Goal: Task Accomplishment & Management: Manage account settings

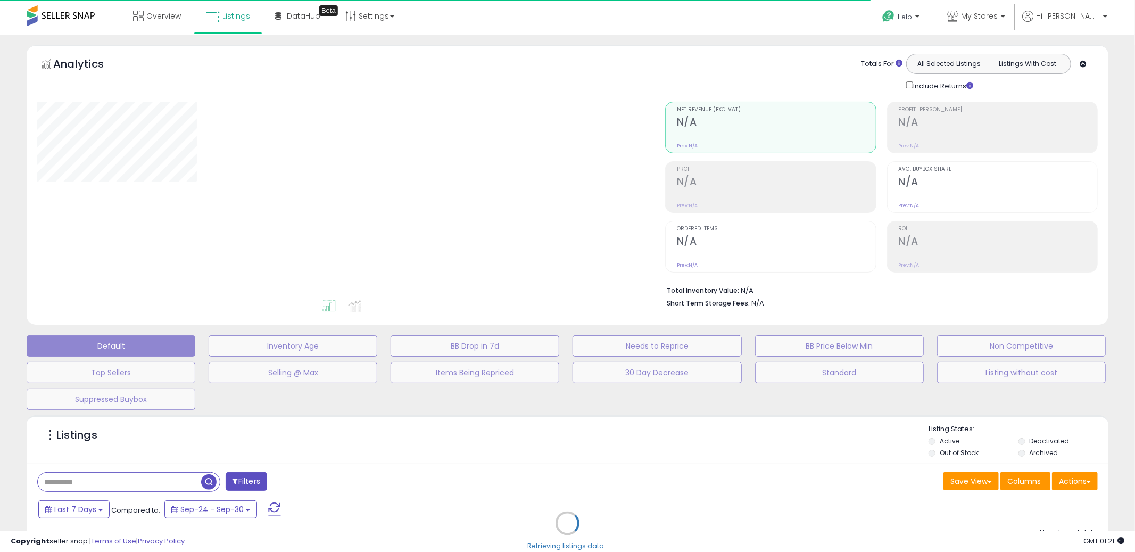
click at [580, 422] on div "Retrieving listings data.." at bounding box center [568, 531] width 1098 height 243
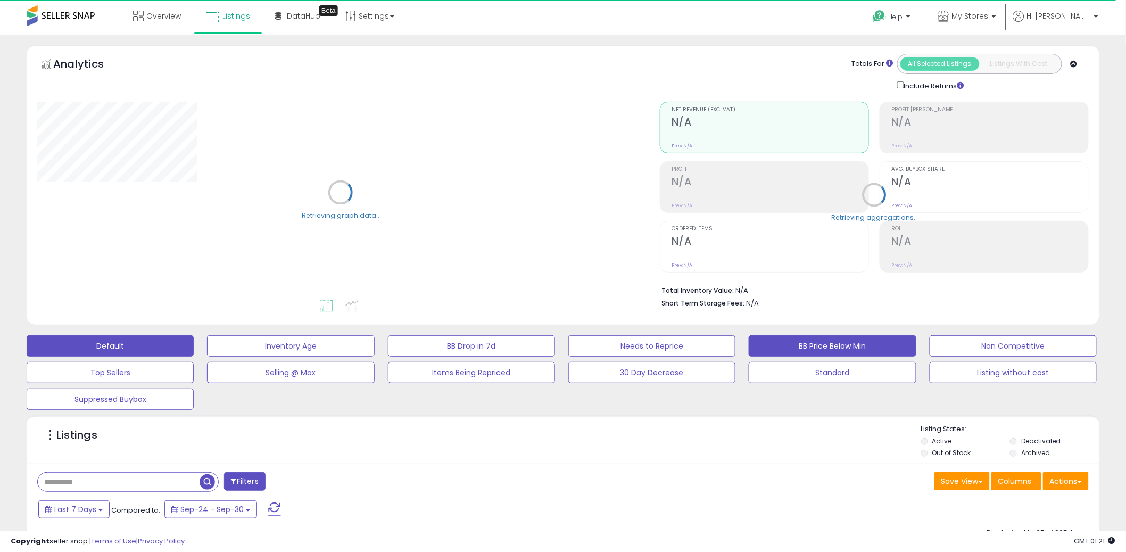
click at [803, 350] on button "BB Price Below Min" at bounding box center [832, 345] width 167 height 21
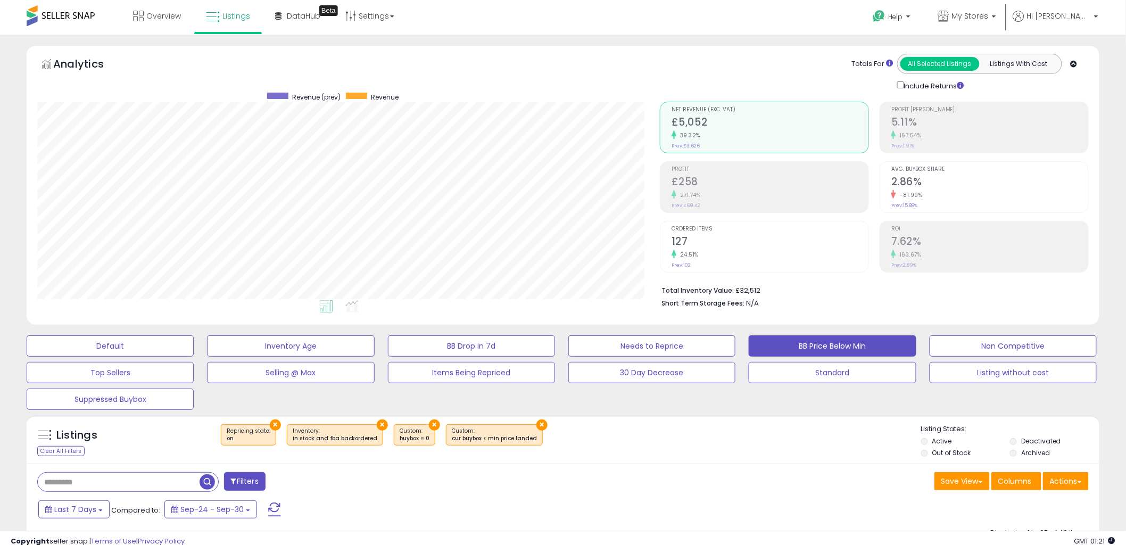
scroll to position [236, 0]
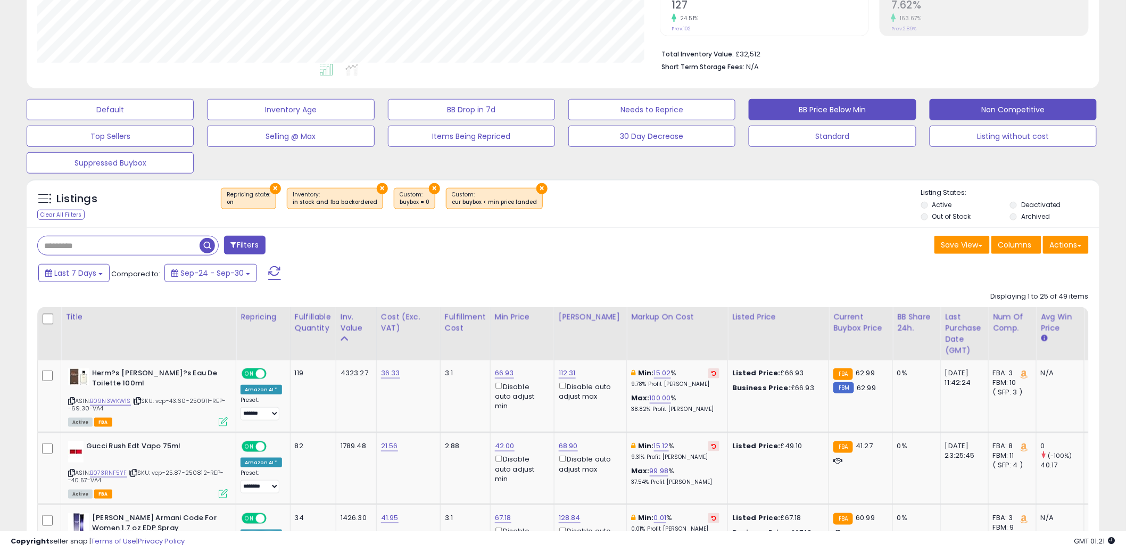
click at [1033, 109] on button "Non Competitive" at bounding box center [1013, 109] width 167 height 21
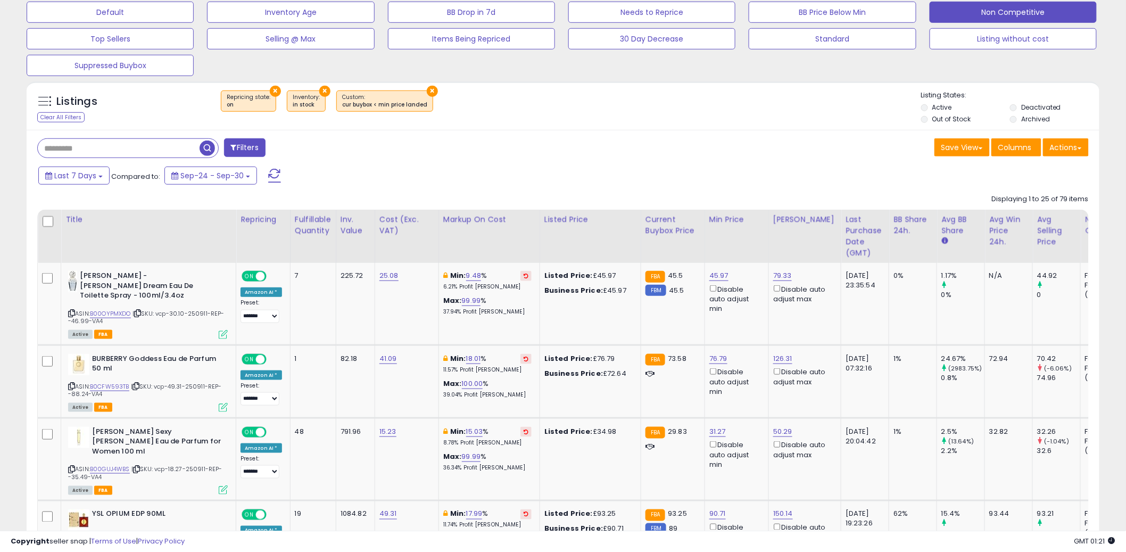
scroll to position [508, 0]
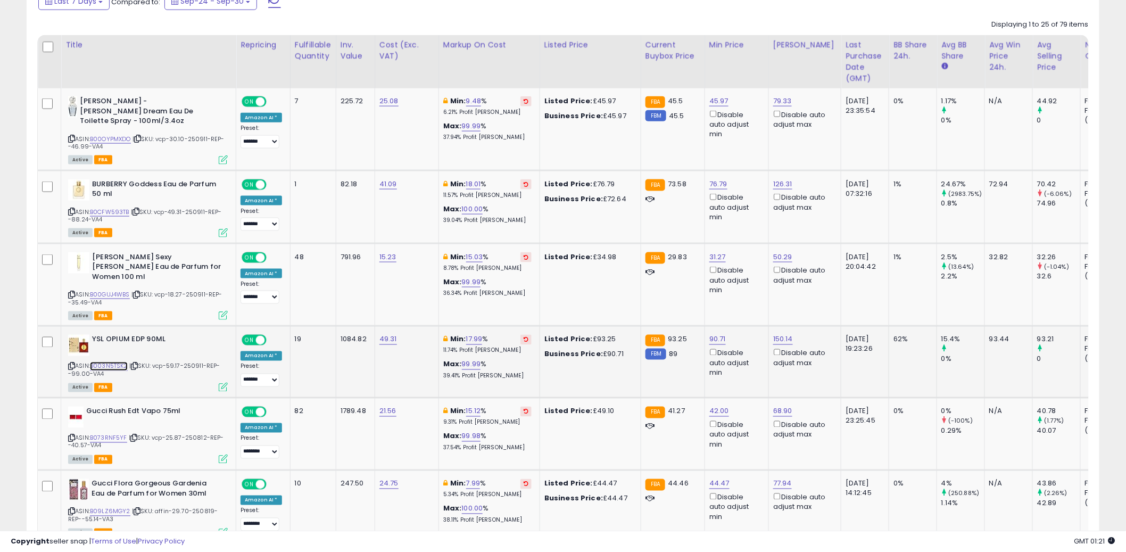
click at [106, 362] on link "B003N5TSK2" at bounding box center [109, 366] width 38 height 9
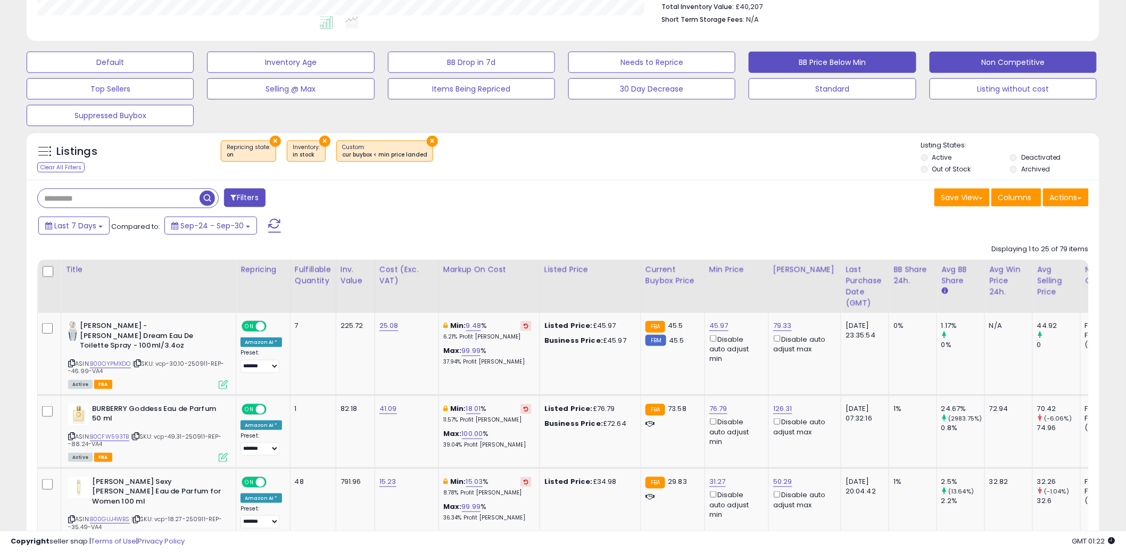
click at [805, 60] on button "BB Price Below Min" at bounding box center [832, 62] width 167 height 21
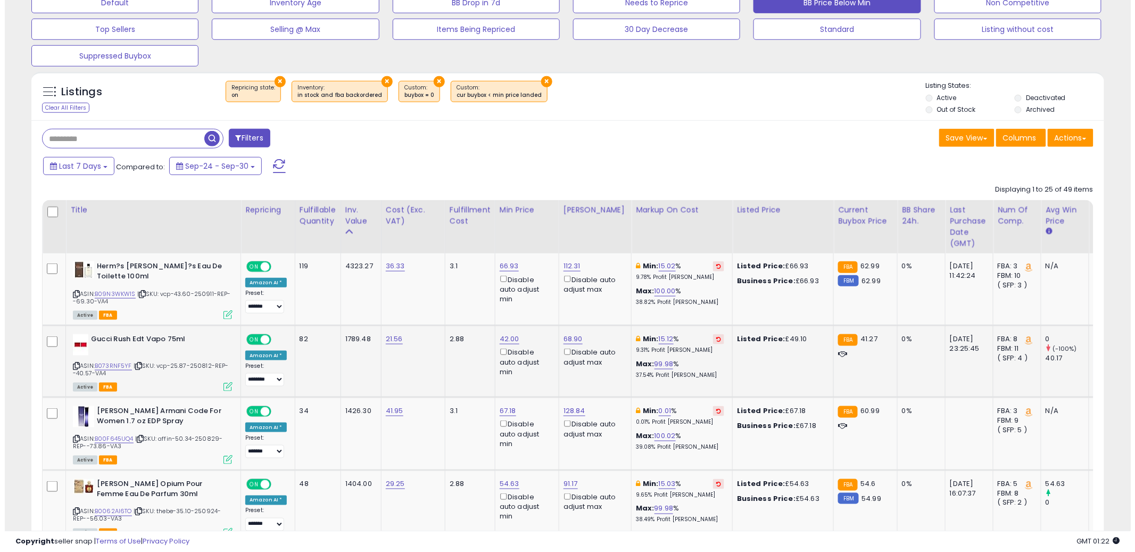
scroll to position [336, 0]
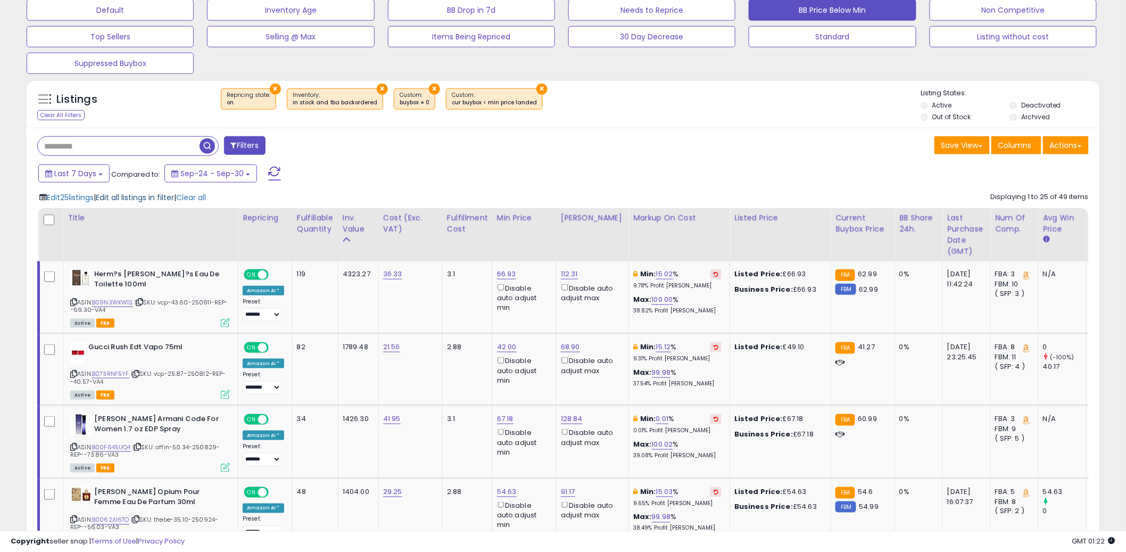
click at [141, 198] on span "Edit all listings in filter" at bounding box center [135, 197] width 78 height 11
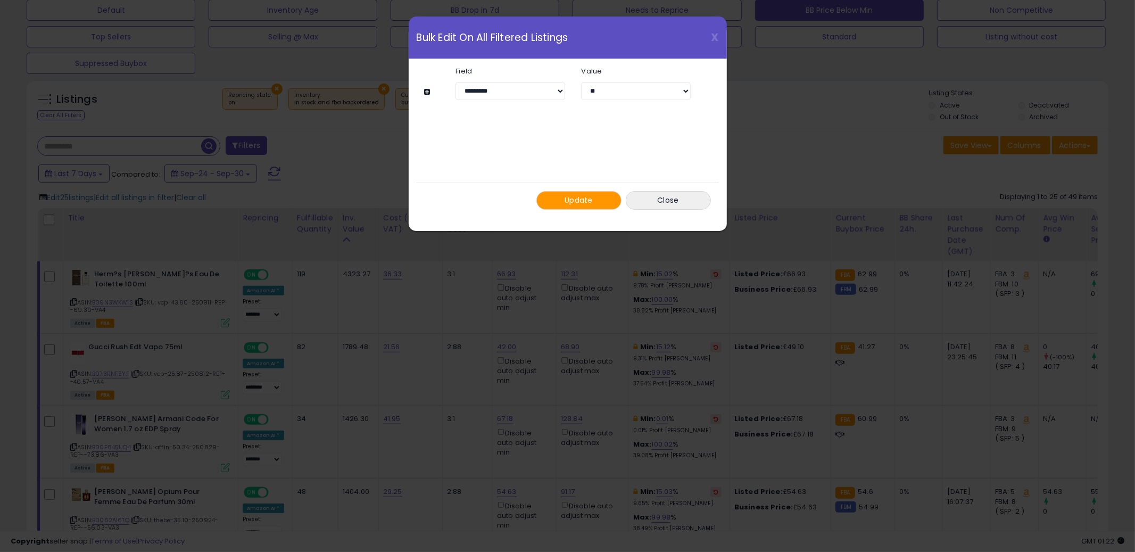
click at [428, 93] on button at bounding box center [429, 92] width 9 height 8
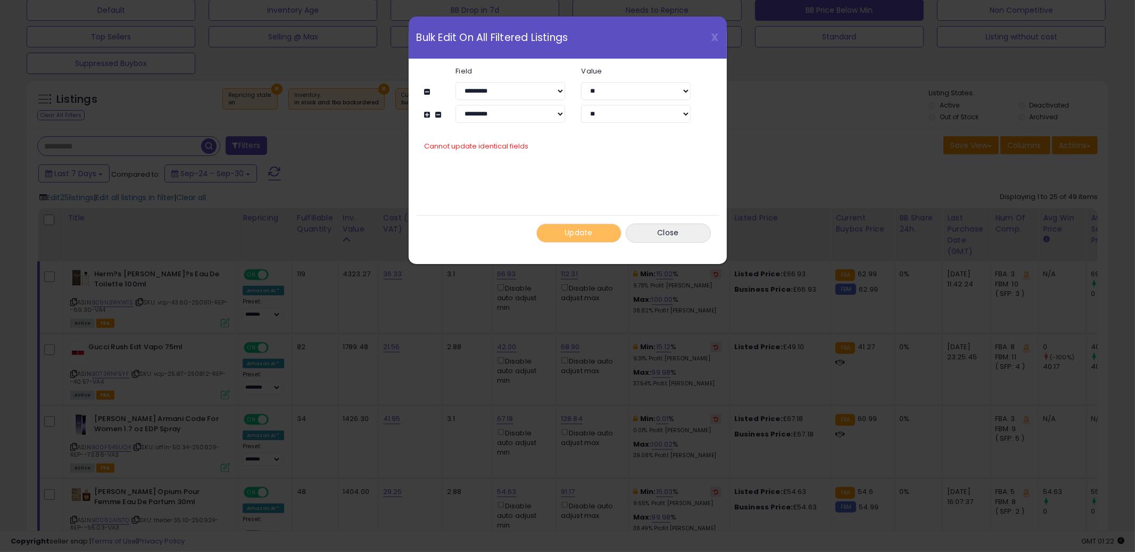
click at [600, 178] on div "**********" at bounding box center [568, 155] width 286 height 192
click at [666, 233] on button "Close" at bounding box center [668, 233] width 85 height 19
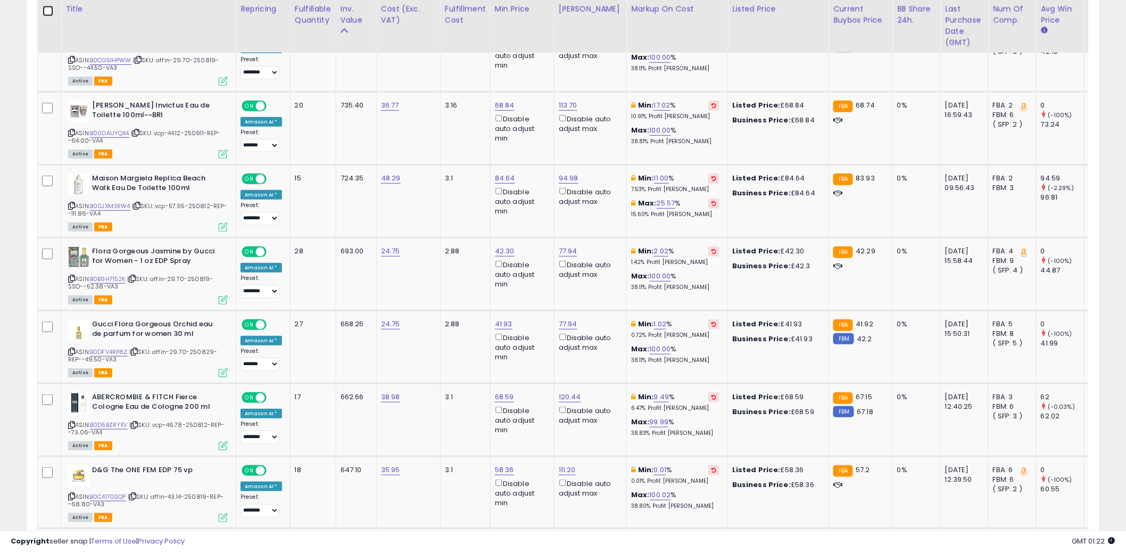
scroll to position [1980, 0]
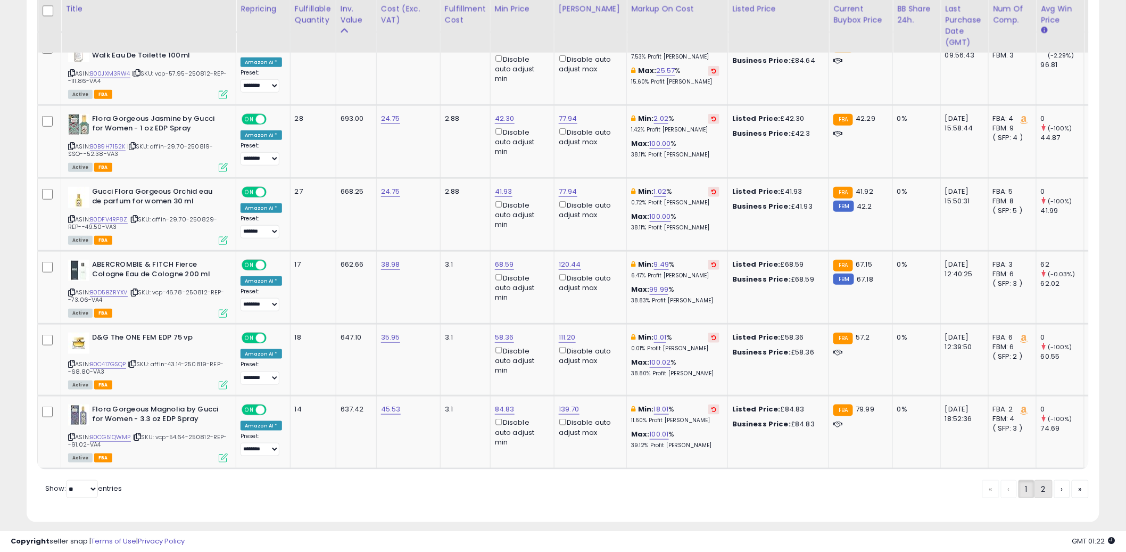
click at [1039, 481] on link "2" at bounding box center [1044, 489] width 18 height 18
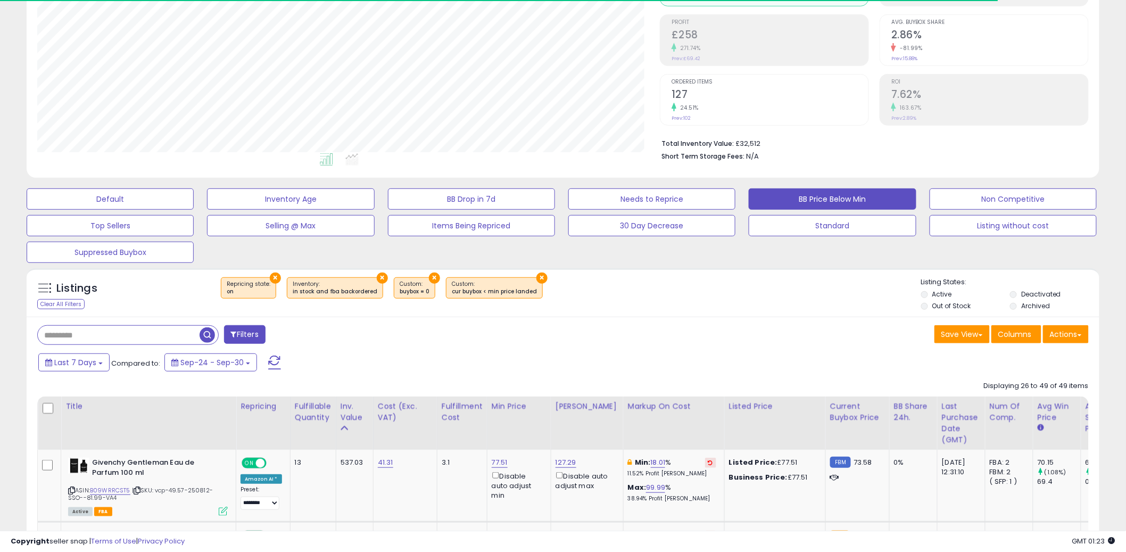
scroll to position [0, 0]
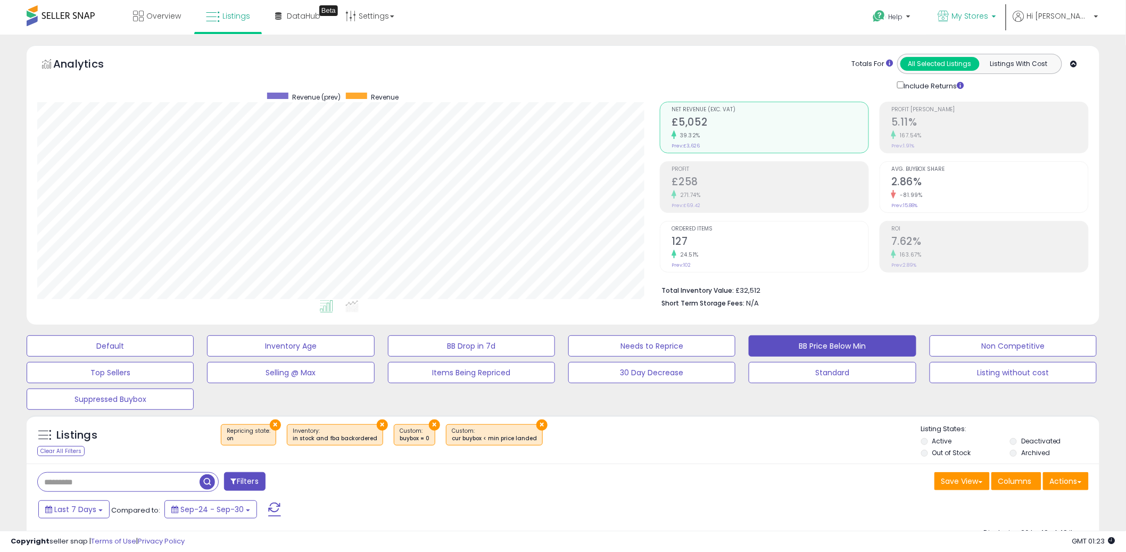
click at [989, 14] on span "My Stores" at bounding box center [970, 16] width 37 height 11
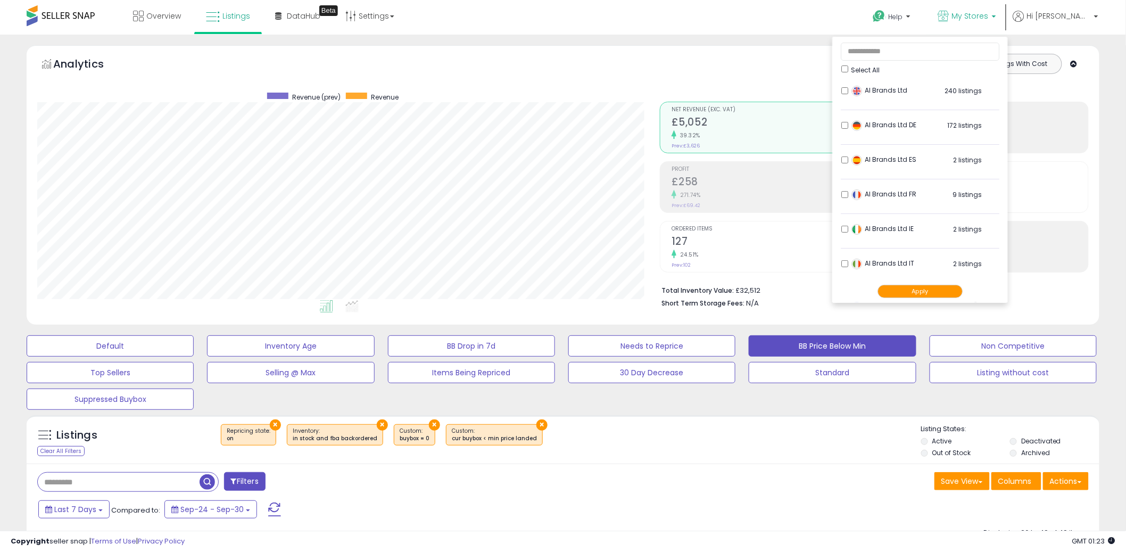
click at [963, 293] on button "Apply" at bounding box center [920, 291] width 85 height 13
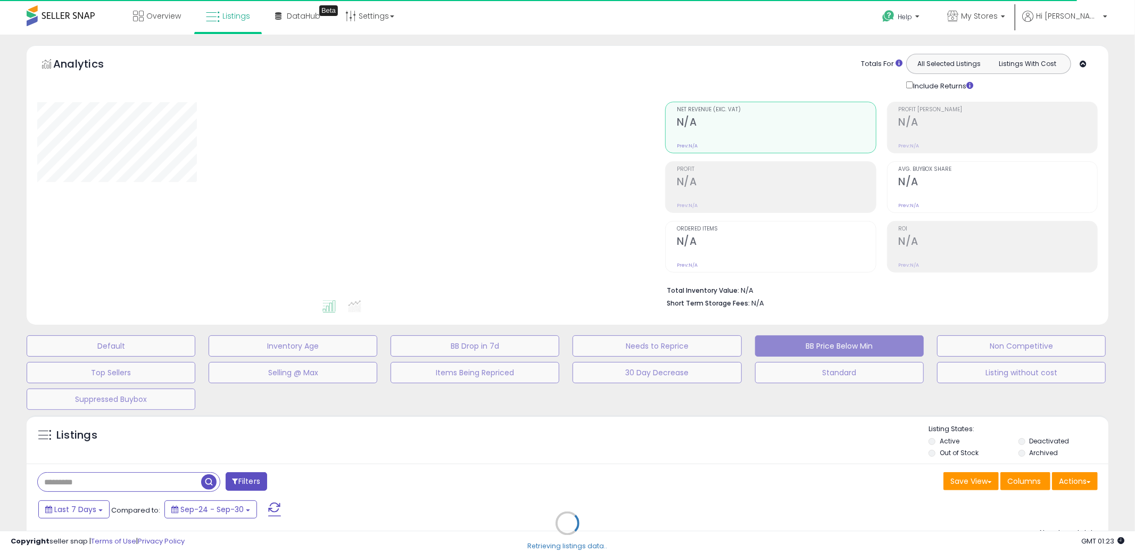
click at [638, 459] on div "Retrieving listings data.." at bounding box center [568, 531] width 1098 height 243
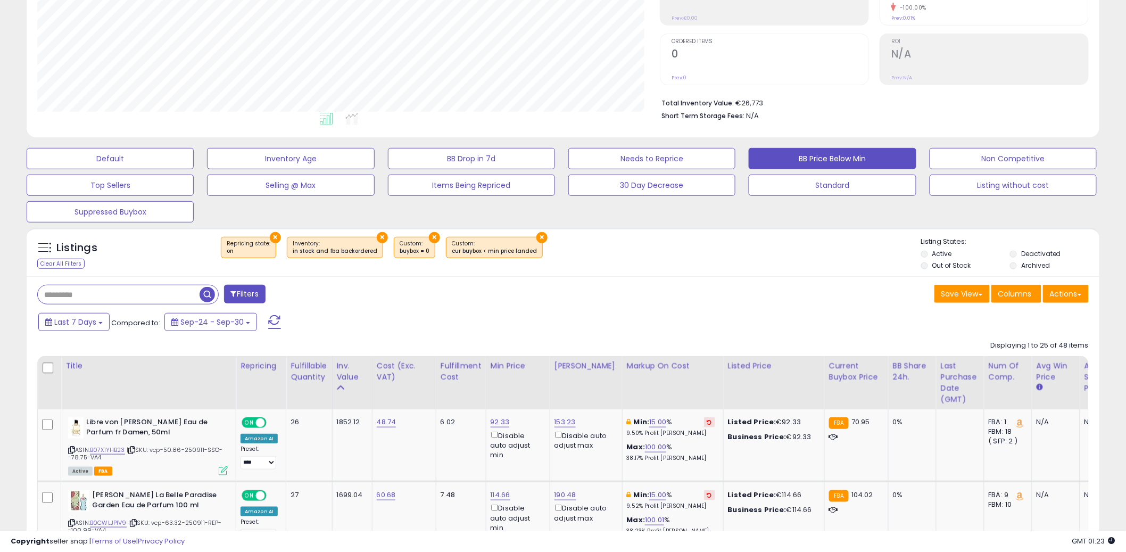
scroll to position [168, 0]
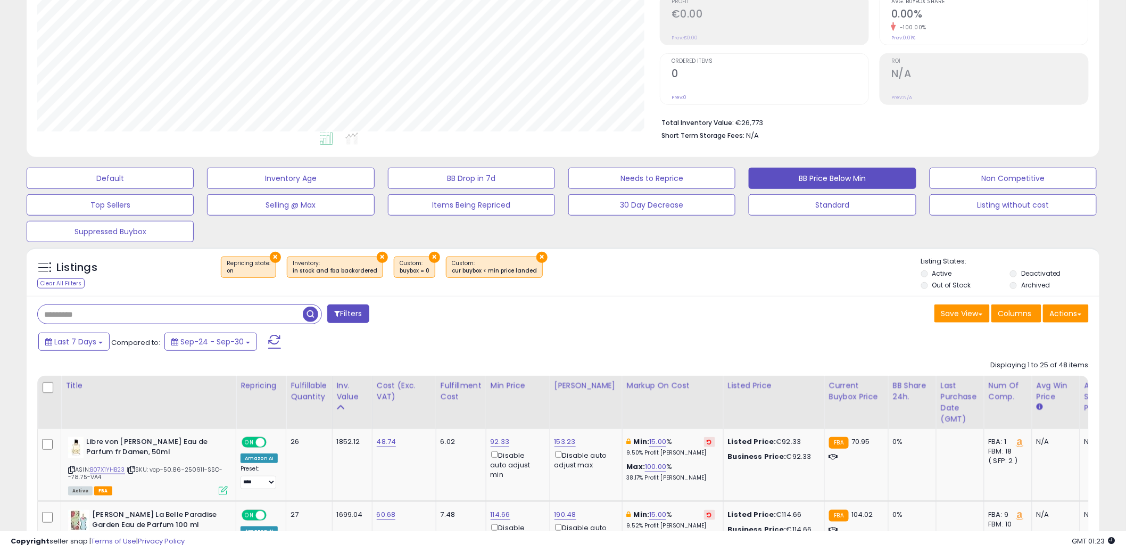
click at [133, 311] on input "text" at bounding box center [170, 314] width 265 height 19
type input "****"
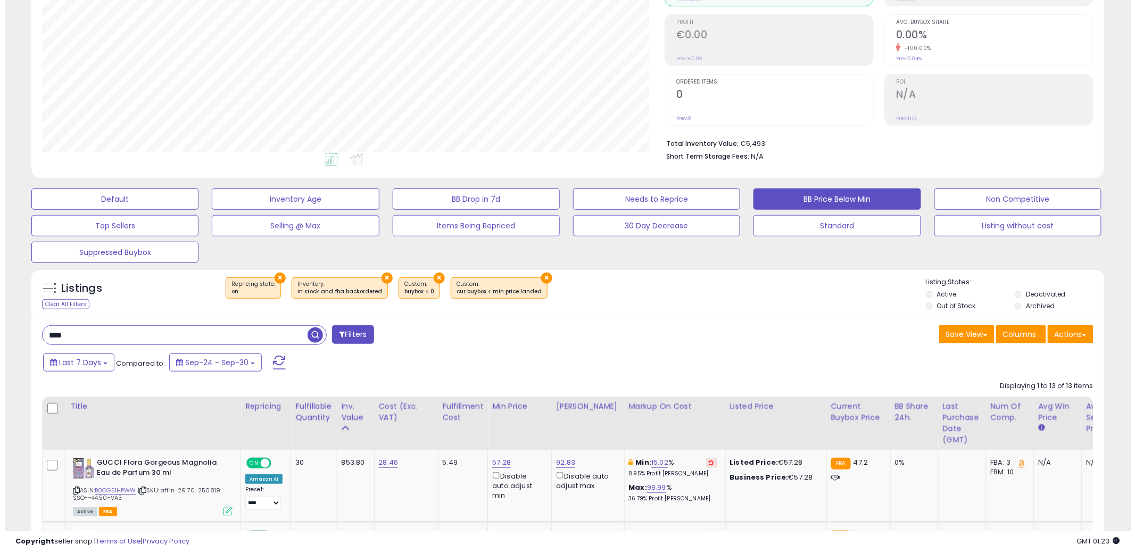
scroll to position [218, 623]
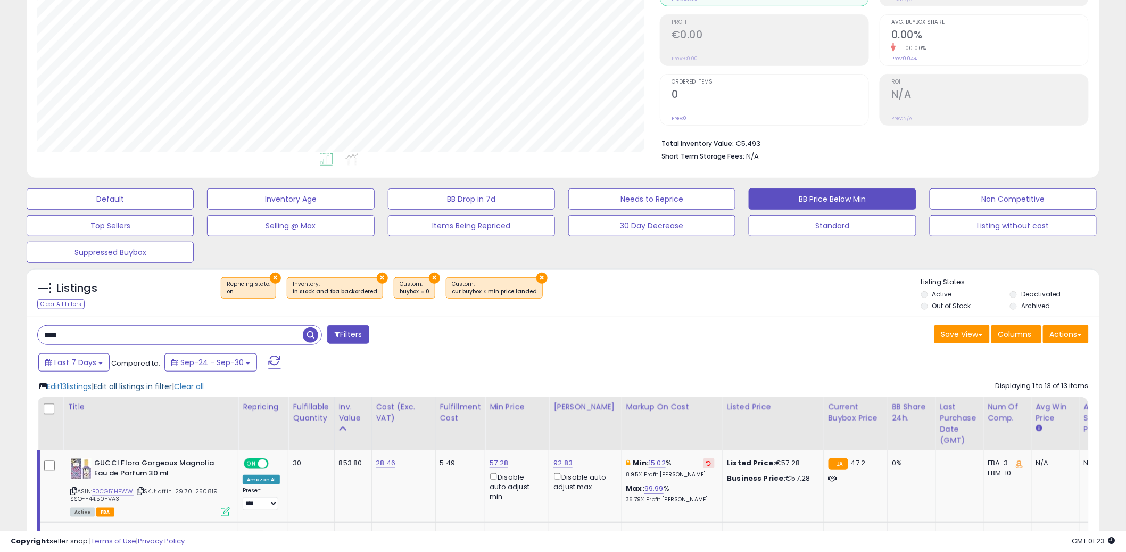
click at [122, 388] on span "Edit all listings in filter" at bounding box center [133, 386] width 78 height 11
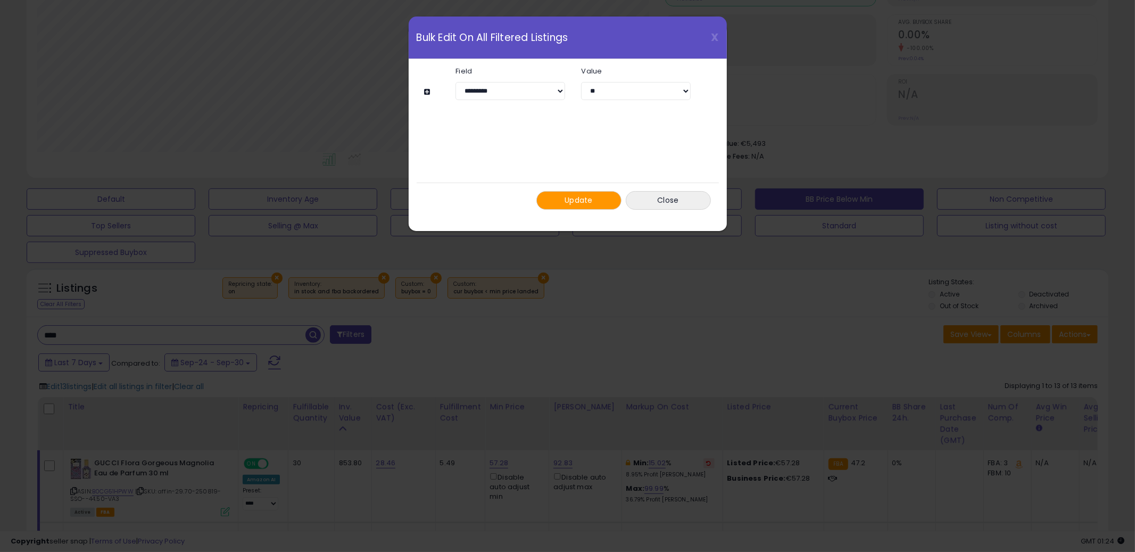
drag, startPoint x: 429, startPoint y: 92, endPoint x: 434, endPoint y: 102, distance: 11.7
click at [429, 92] on button at bounding box center [429, 92] width 9 height 8
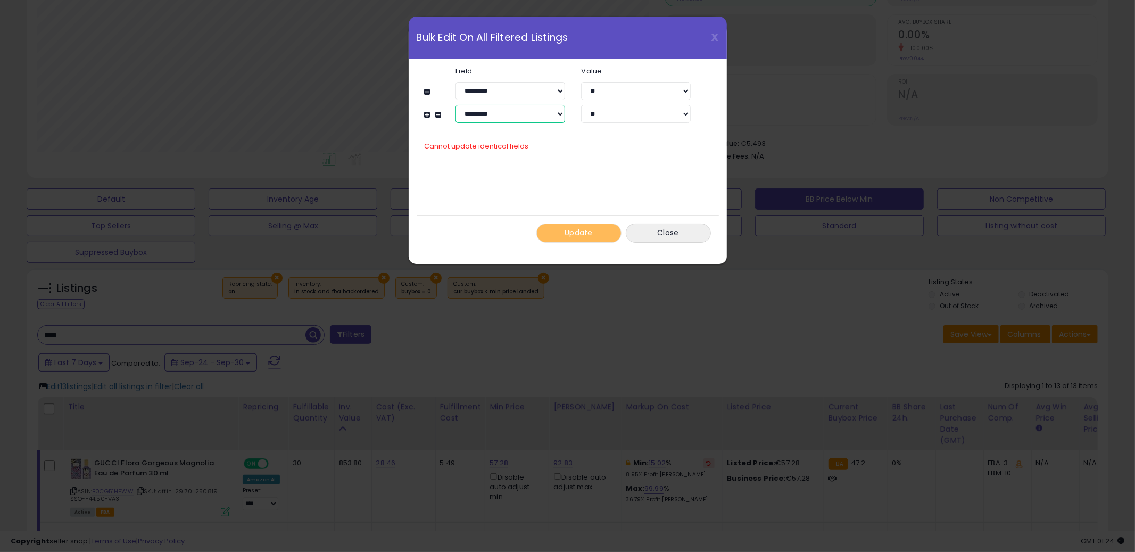
click at [499, 117] on select "**********" at bounding box center [511, 114] width 110 height 18
select select "**********"
click at [456, 105] on select "**********" at bounding box center [511, 114] width 110 height 18
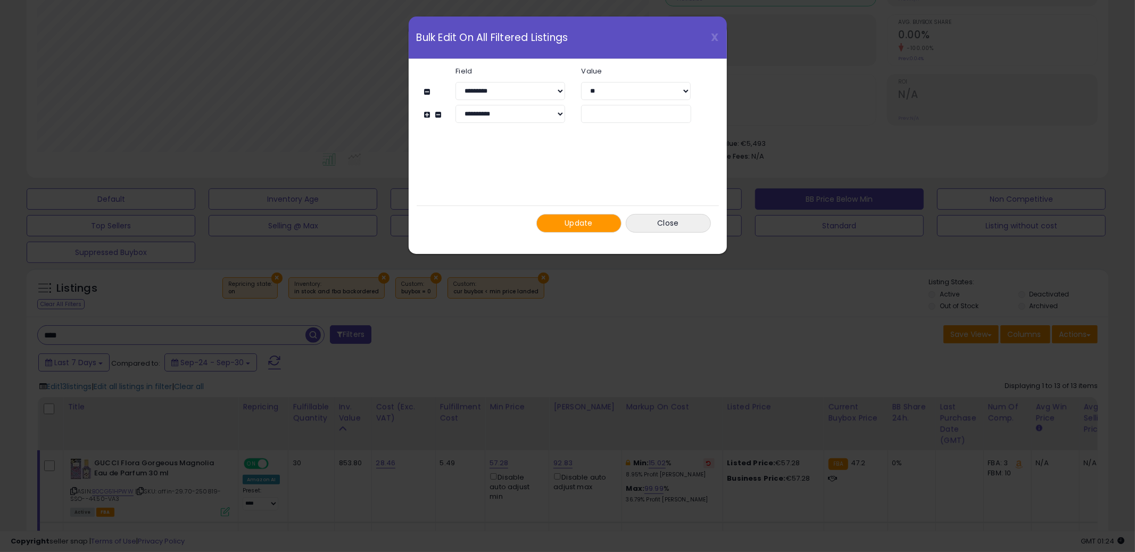
type input "**"
click at [593, 219] on button "Update" at bounding box center [579, 223] width 85 height 19
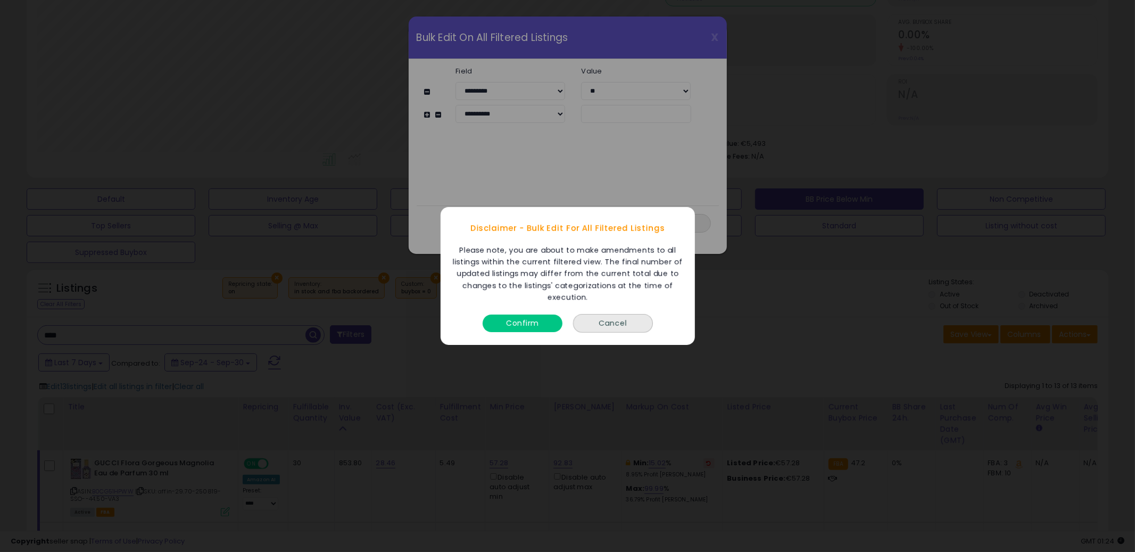
click at [544, 326] on button "Confirm" at bounding box center [523, 324] width 80 height 18
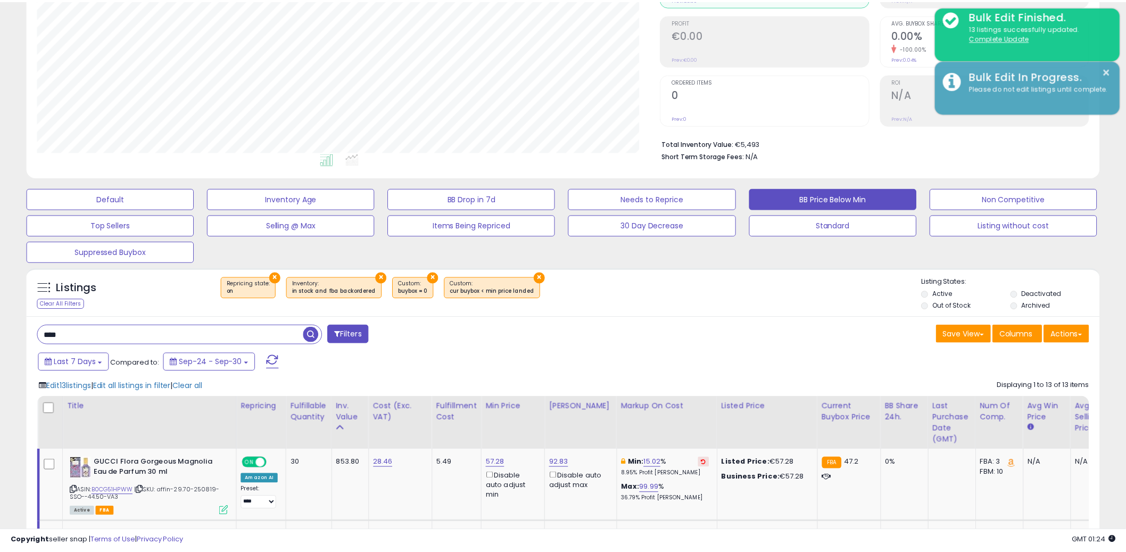
scroll to position [532099, 531693]
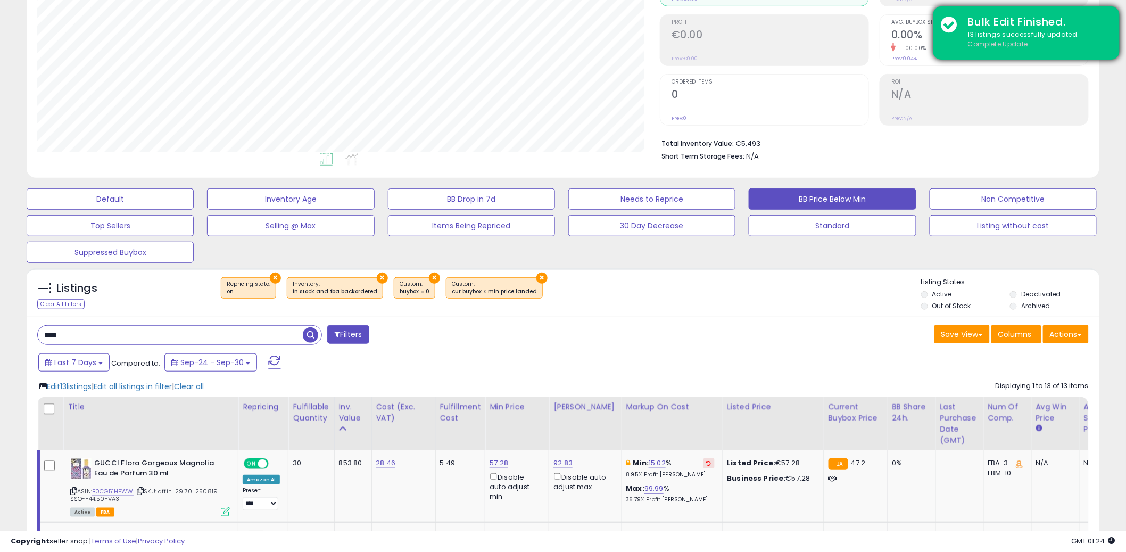
click at [1010, 44] on u "Complete Update" at bounding box center [998, 43] width 60 height 9
click at [1002, 46] on u "Complete Update" at bounding box center [998, 43] width 60 height 9
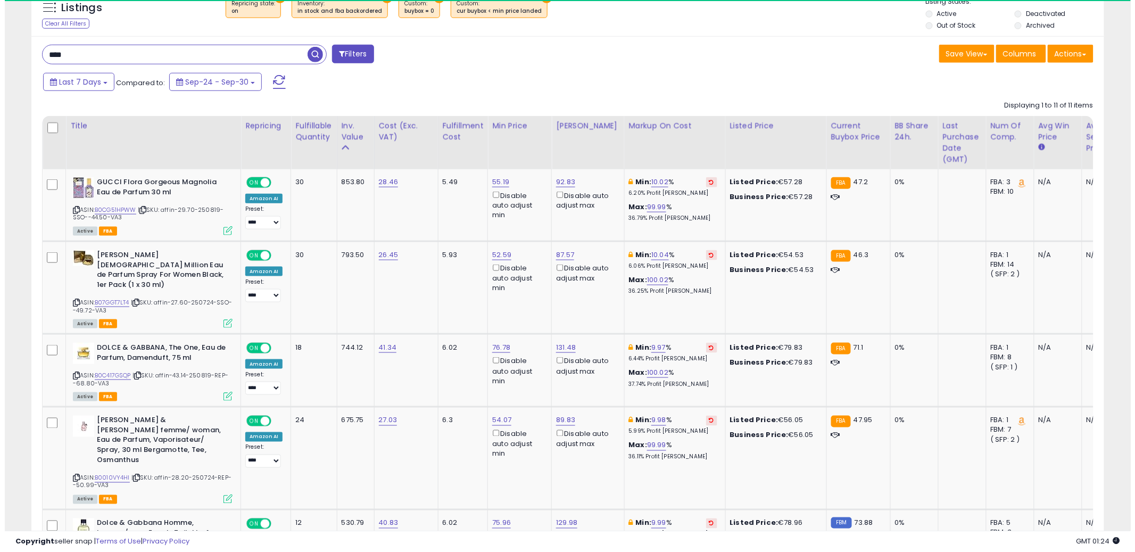
scroll to position [218, 623]
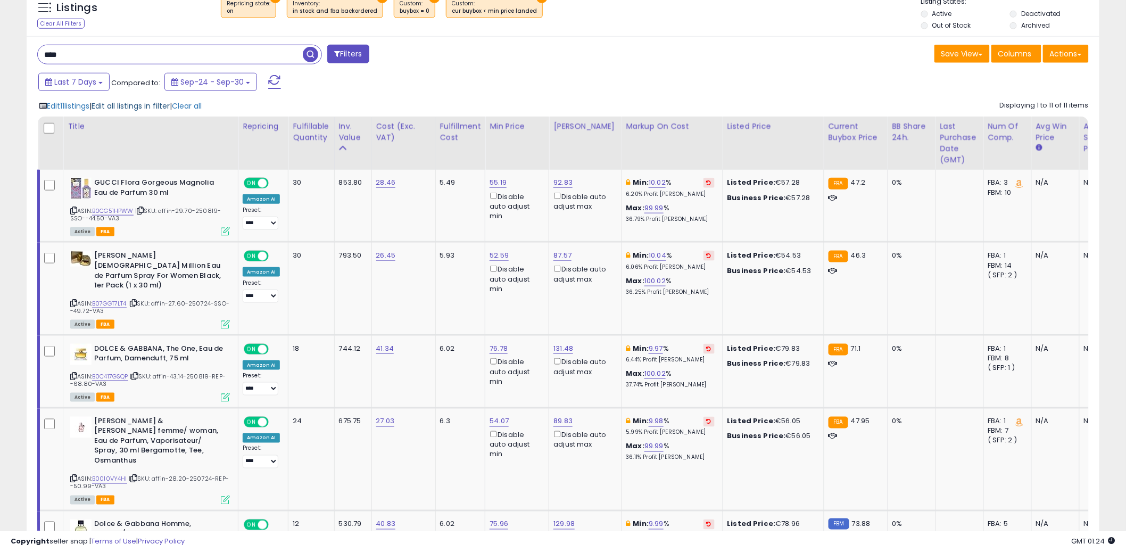
click at [142, 101] on span "Edit all listings in filter" at bounding box center [131, 106] width 78 height 11
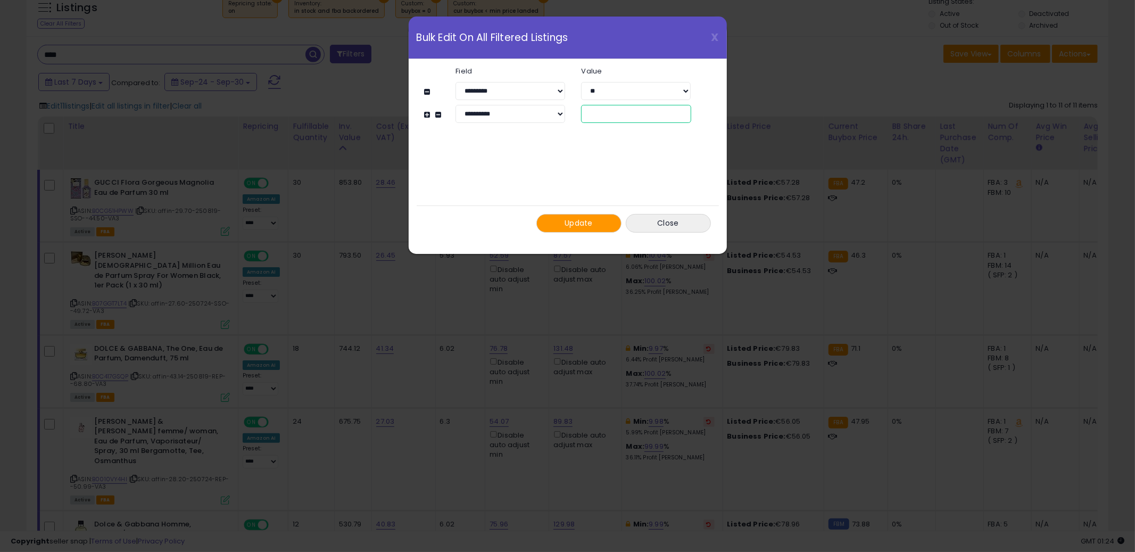
drag, startPoint x: 617, startPoint y: 113, endPoint x: 578, endPoint y: 112, distance: 39.4
click at [578, 112] on div "**" at bounding box center [636, 114] width 126 height 18
type input "*"
click at [614, 224] on button "Update" at bounding box center [579, 223] width 85 height 19
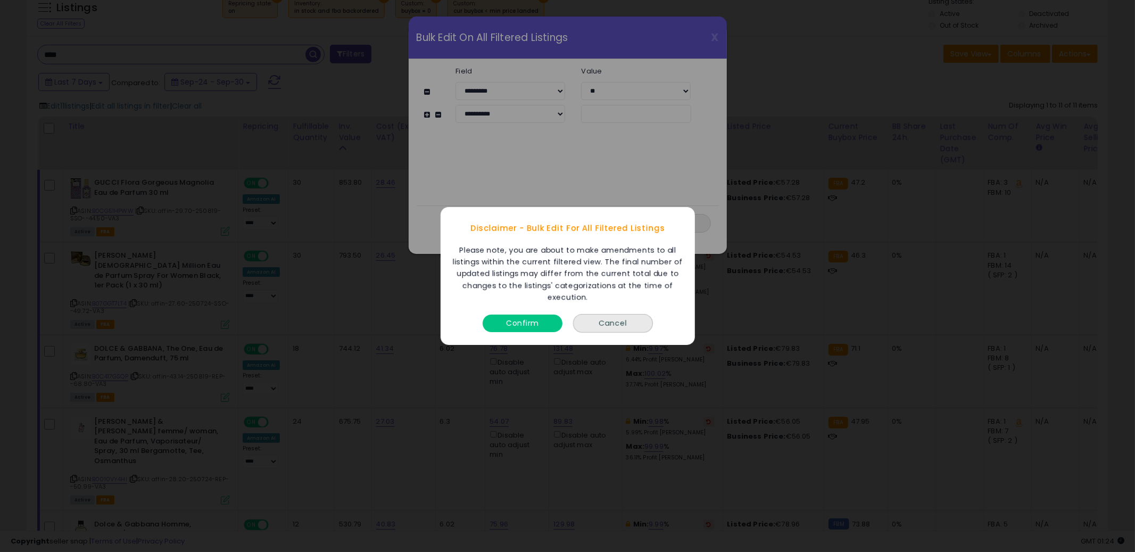
click at [531, 318] on button "Confirm" at bounding box center [523, 324] width 80 height 18
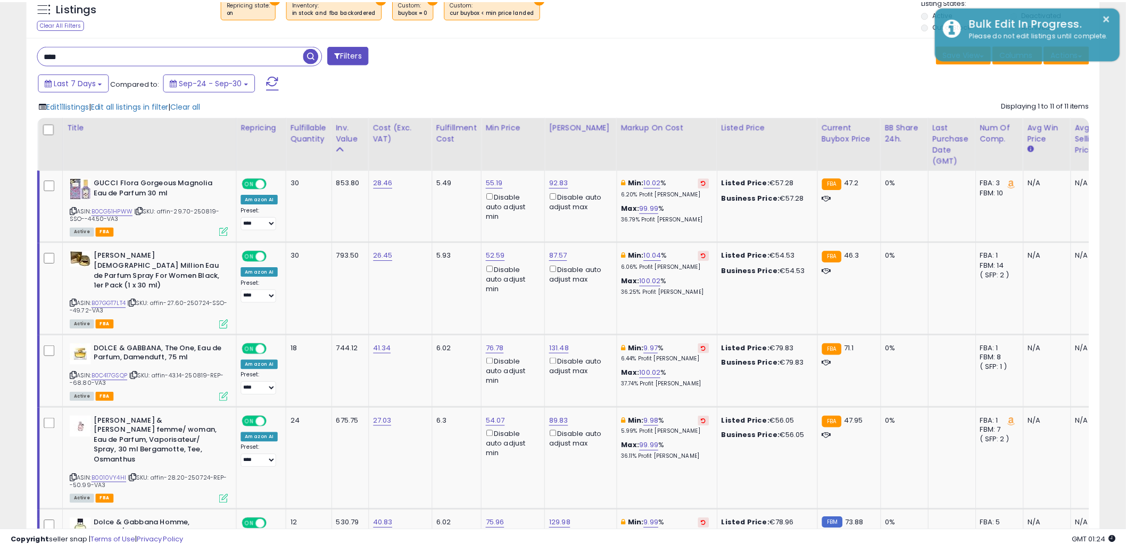
scroll to position [532099, 531693]
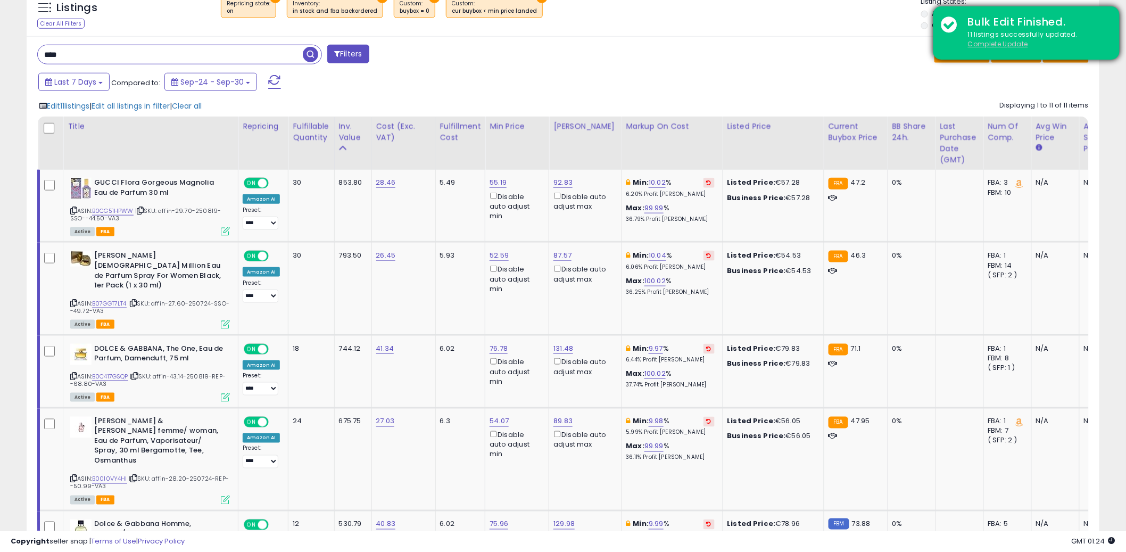
click at [1000, 45] on u "Complete Update" at bounding box center [998, 43] width 60 height 9
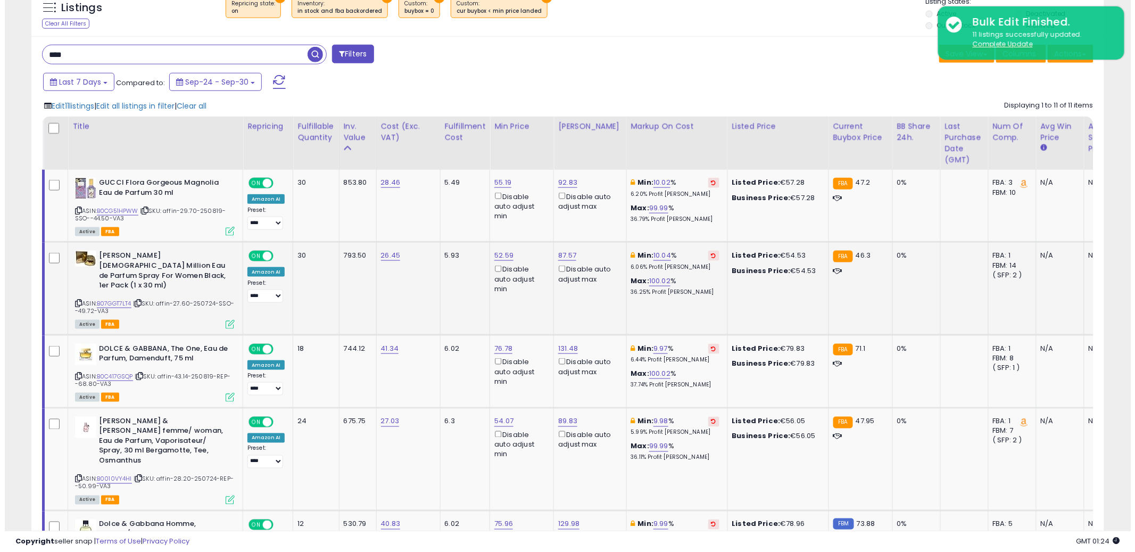
scroll to position [0, 0]
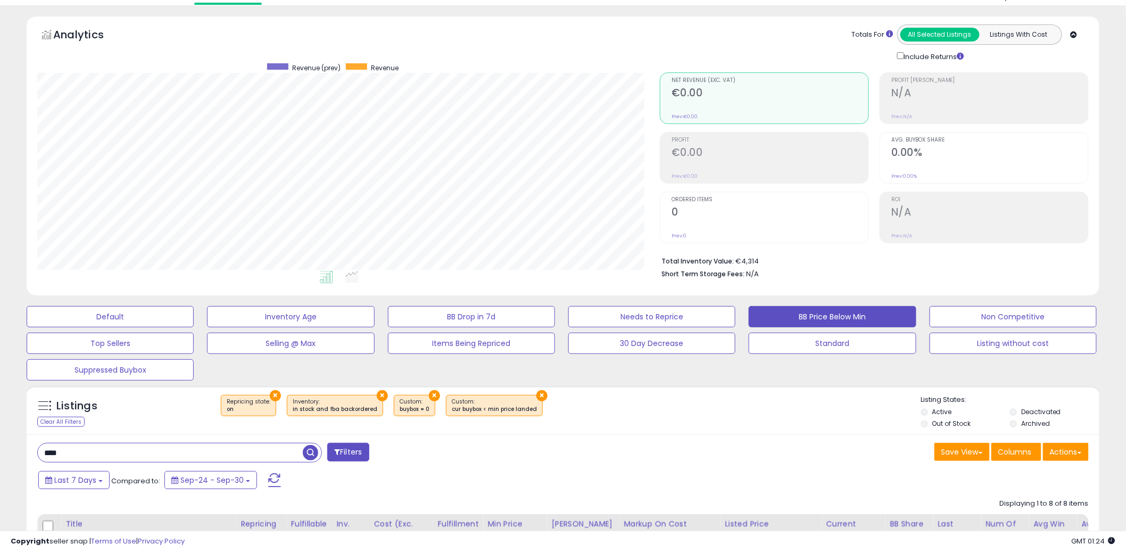
click at [200, 447] on input "****" at bounding box center [170, 452] width 265 height 19
type input "****"
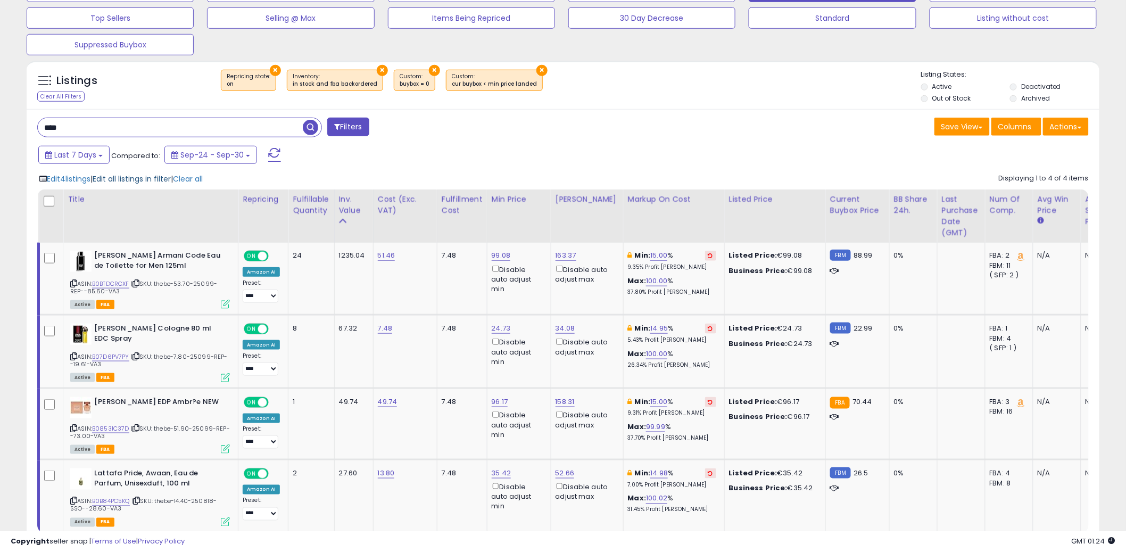
click at [141, 181] on span "Edit all listings in filter" at bounding box center [132, 179] width 78 height 11
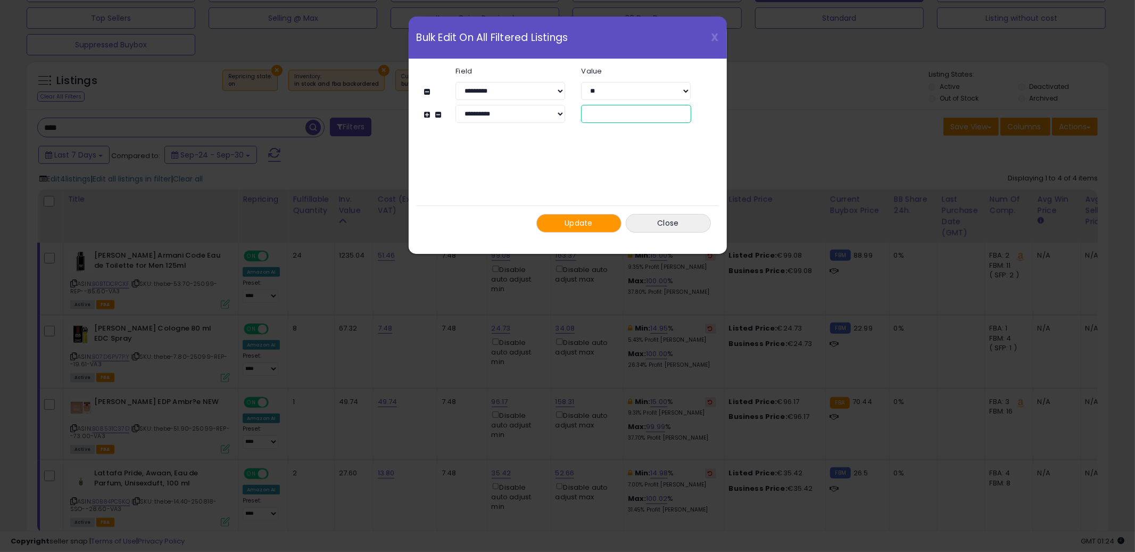
drag, startPoint x: 603, startPoint y: 118, endPoint x: 579, endPoint y: 116, distance: 24.0
click at [579, 114] on div "*" at bounding box center [636, 114] width 126 height 18
type input "**"
click at [561, 217] on button "Update" at bounding box center [579, 223] width 85 height 19
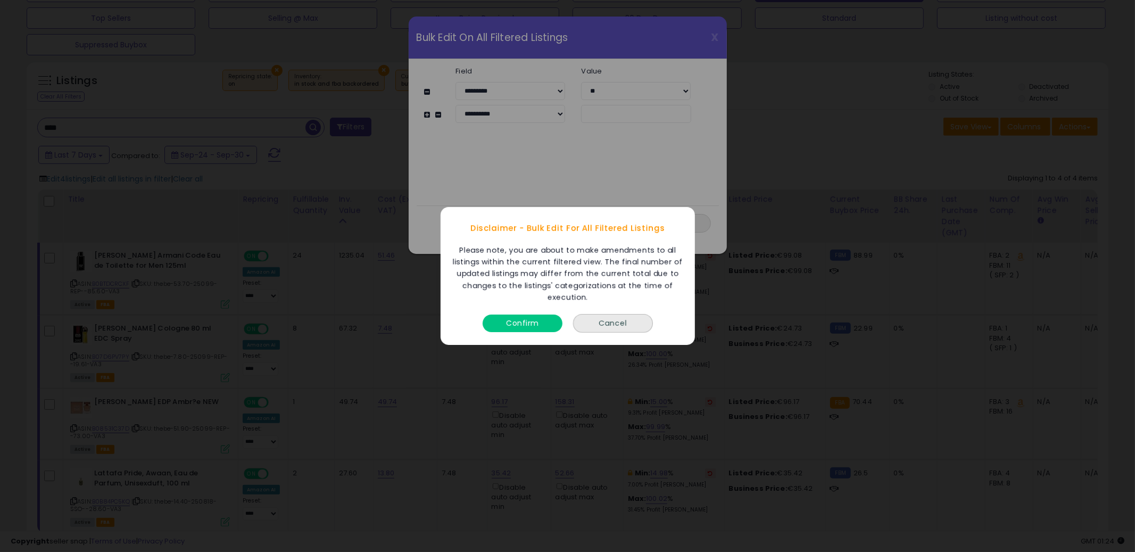
click at [516, 328] on button "Confirm" at bounding box center [523, 324] width 80 height 18
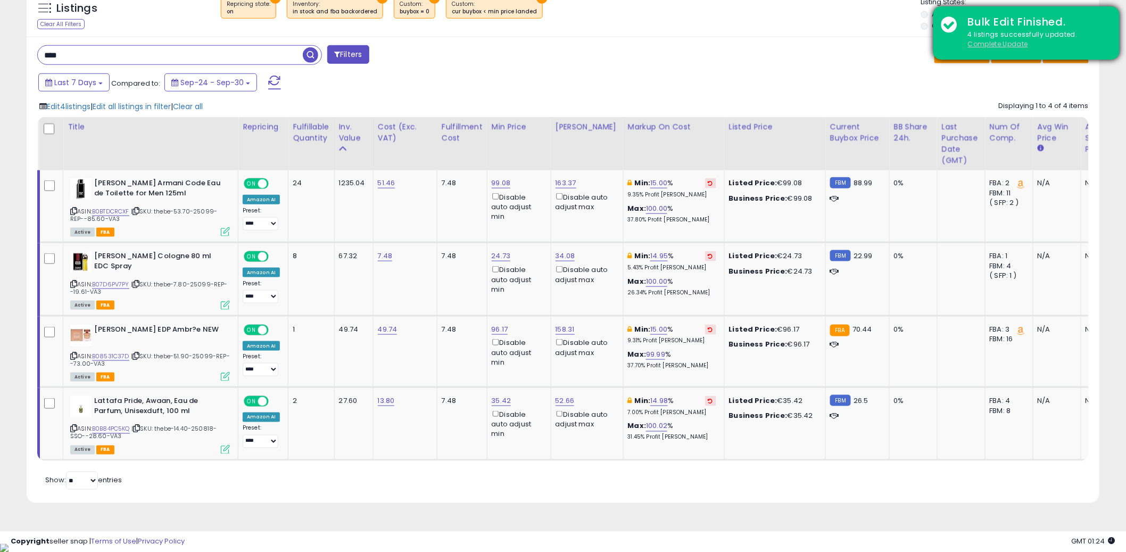
click at [991, 42] on u "Complete Update" at bounding box center [998, 43] width 60 height 9
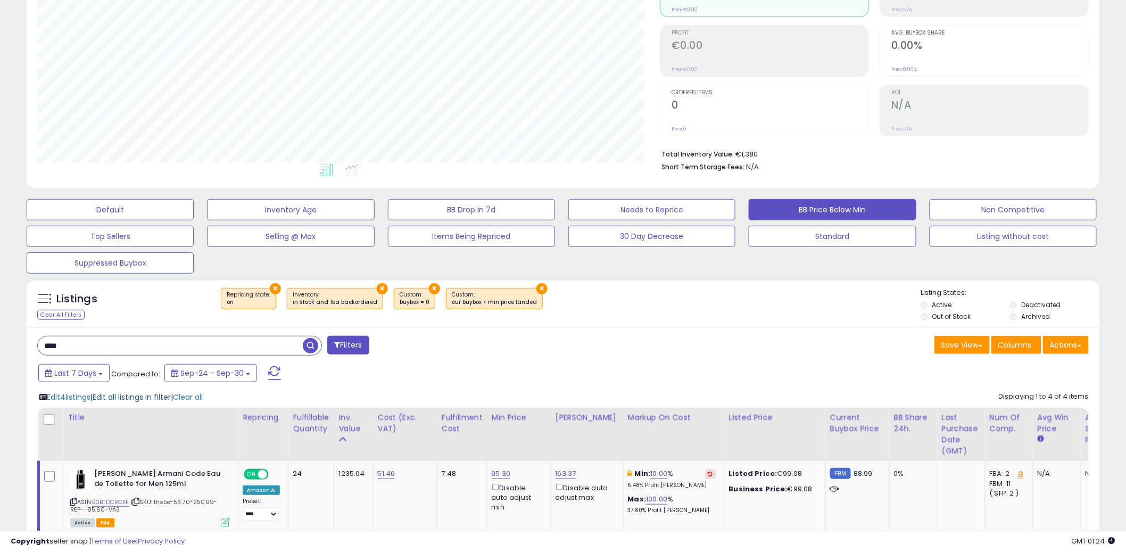
click at [123, 397] on span "Edit all listings in filter" at bounding box center [132, 397] width 78 height 11
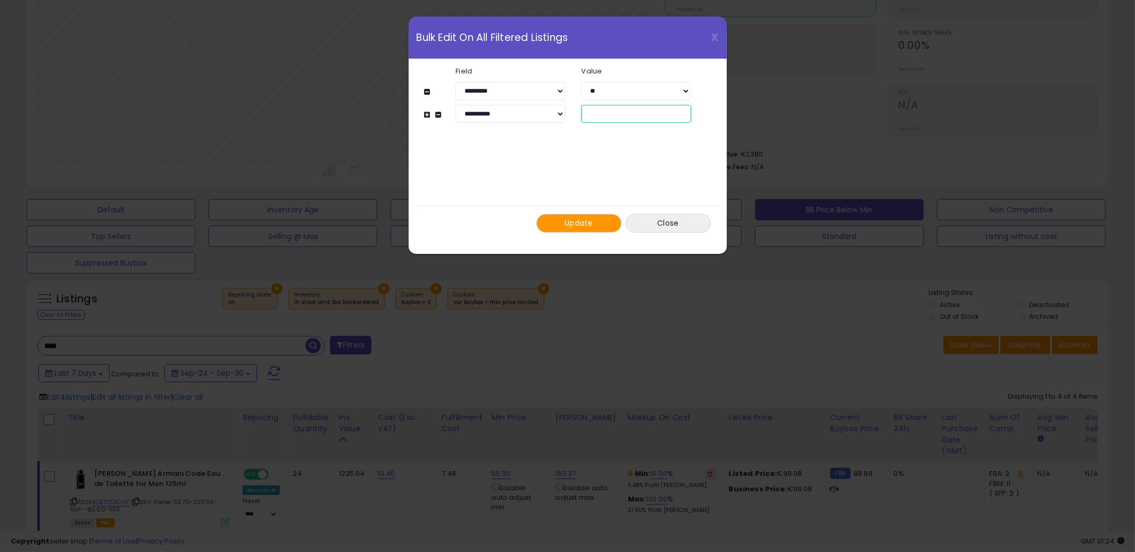
drag, startPoint x: 610, startPoint y: 114, endPoint x: 554, endPoint y: 114, distance: 55.9
click at [554, 114] on div "**********" at bounding box center [573, 114] width 267 height 18
type input "*"
click at [589, 228] on button "Update" at bounding box center [579, 223] width 85 height 19
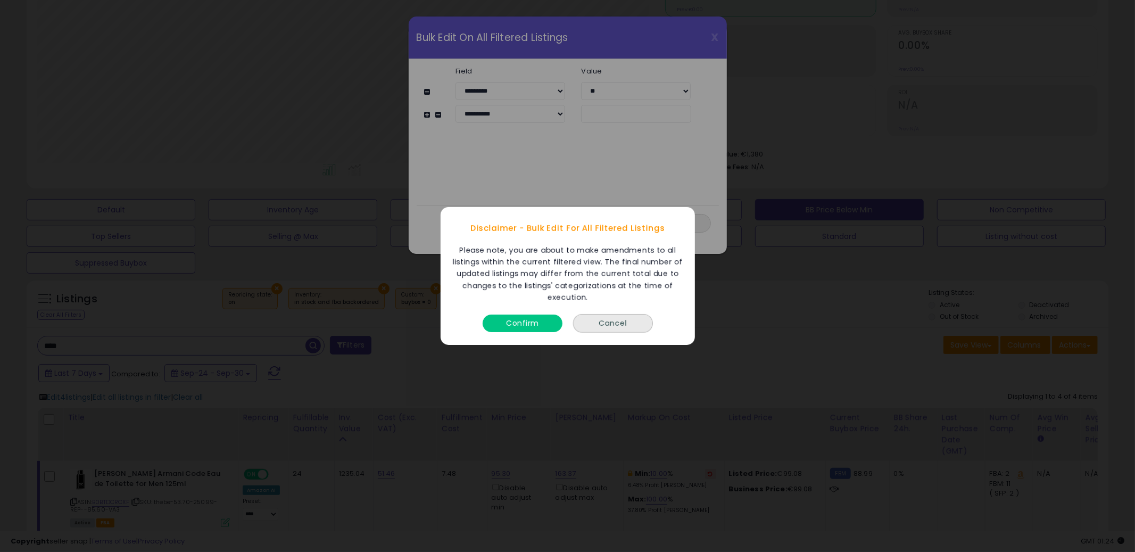
click at [525, 309] on div "Confirm" at bounding box center [522, 321] width 85 height 28
click at [526, 333] on div "Confirm" at bounding box center [522, 321] width 85 height 28
click at [531, 328] on button "Confirm" at bounding box center [523, 324] width 80 height 18
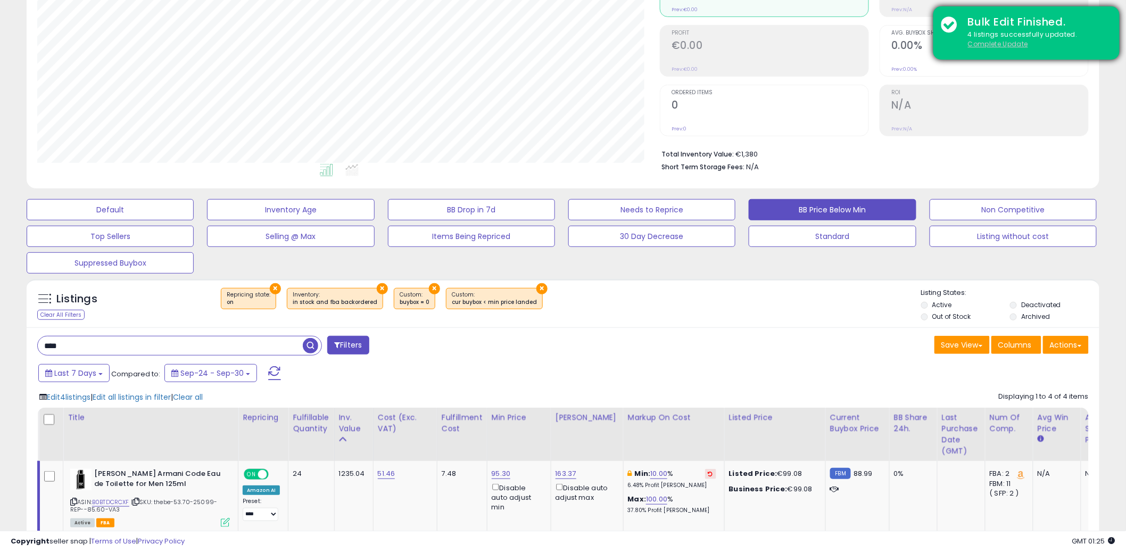
click at [993, 46] on u "Complete Update" at bounding box center [998, 43] width 60 height 9
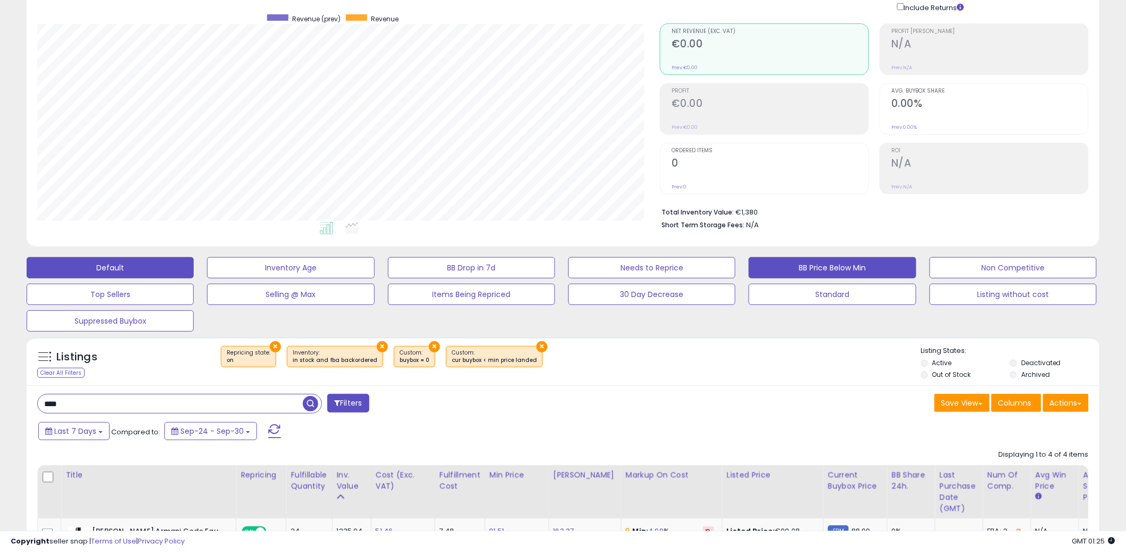
click at [144, 260] on button "Default" at bounding box center [110, 267] width 167 height 21
